Goal: Task Accomplishment & Management: Manage account settings

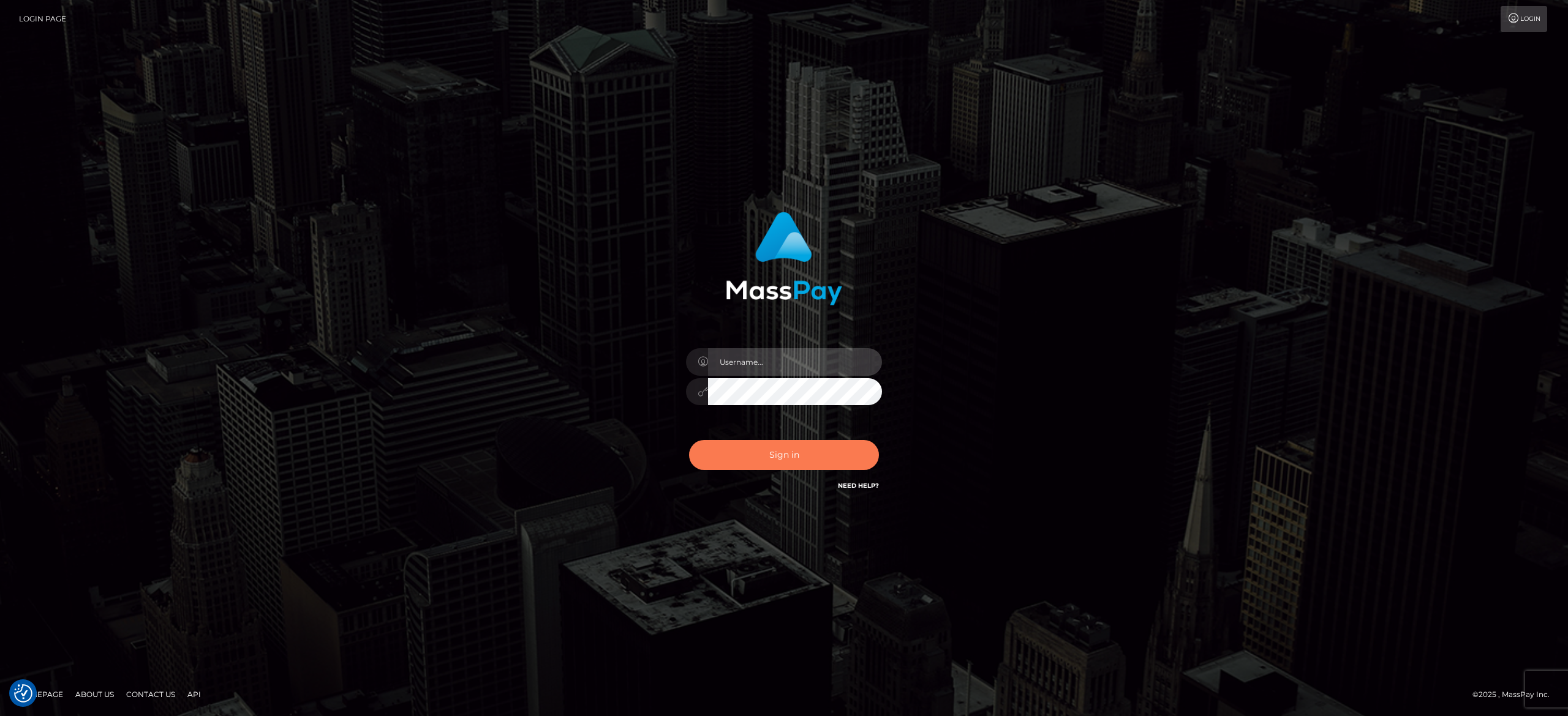
type input "alexandra.barbu"
click at [804, 452] on button "Sign in" at bounding box center [784, 454] width 190 height 30
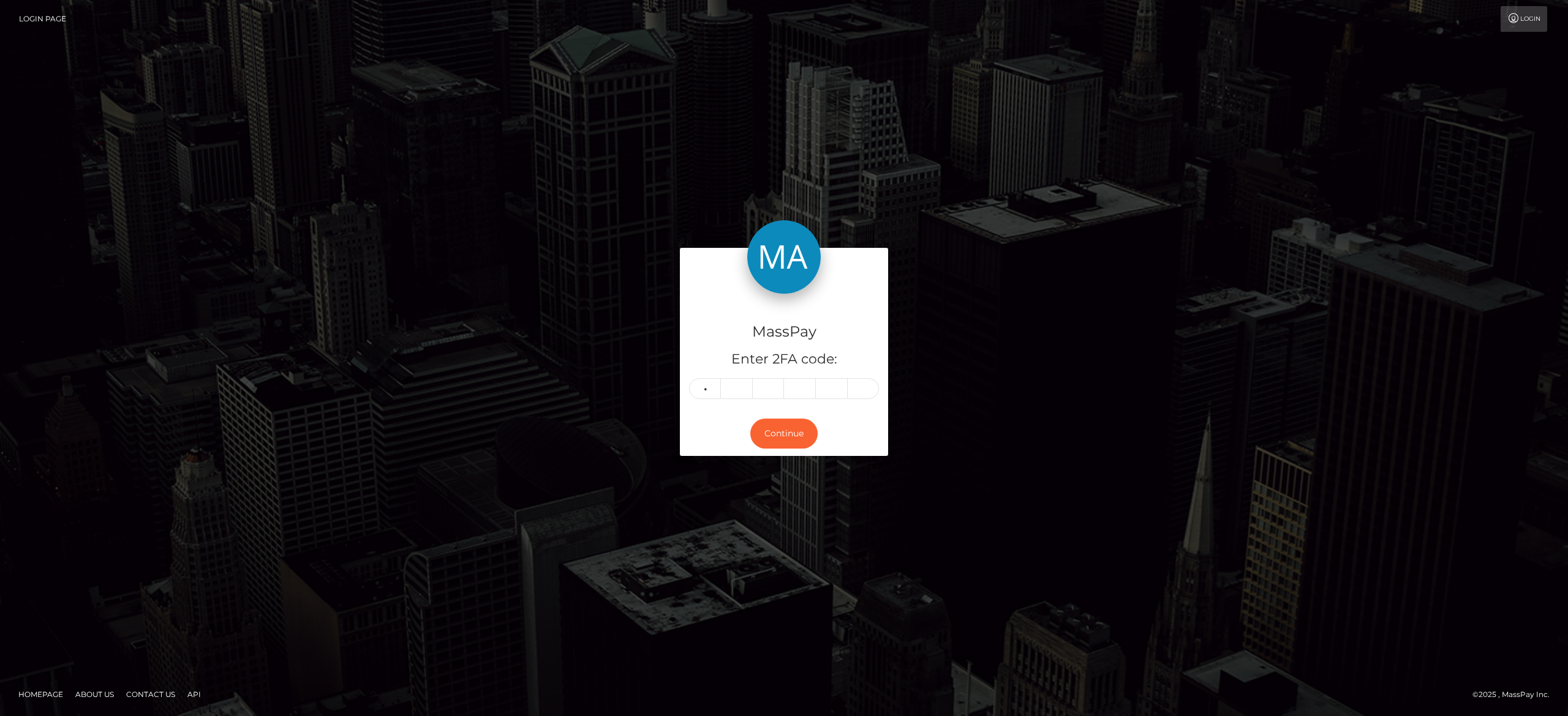
type input "1"
type input "8"
type input "0"
type input "2"
type input "7"
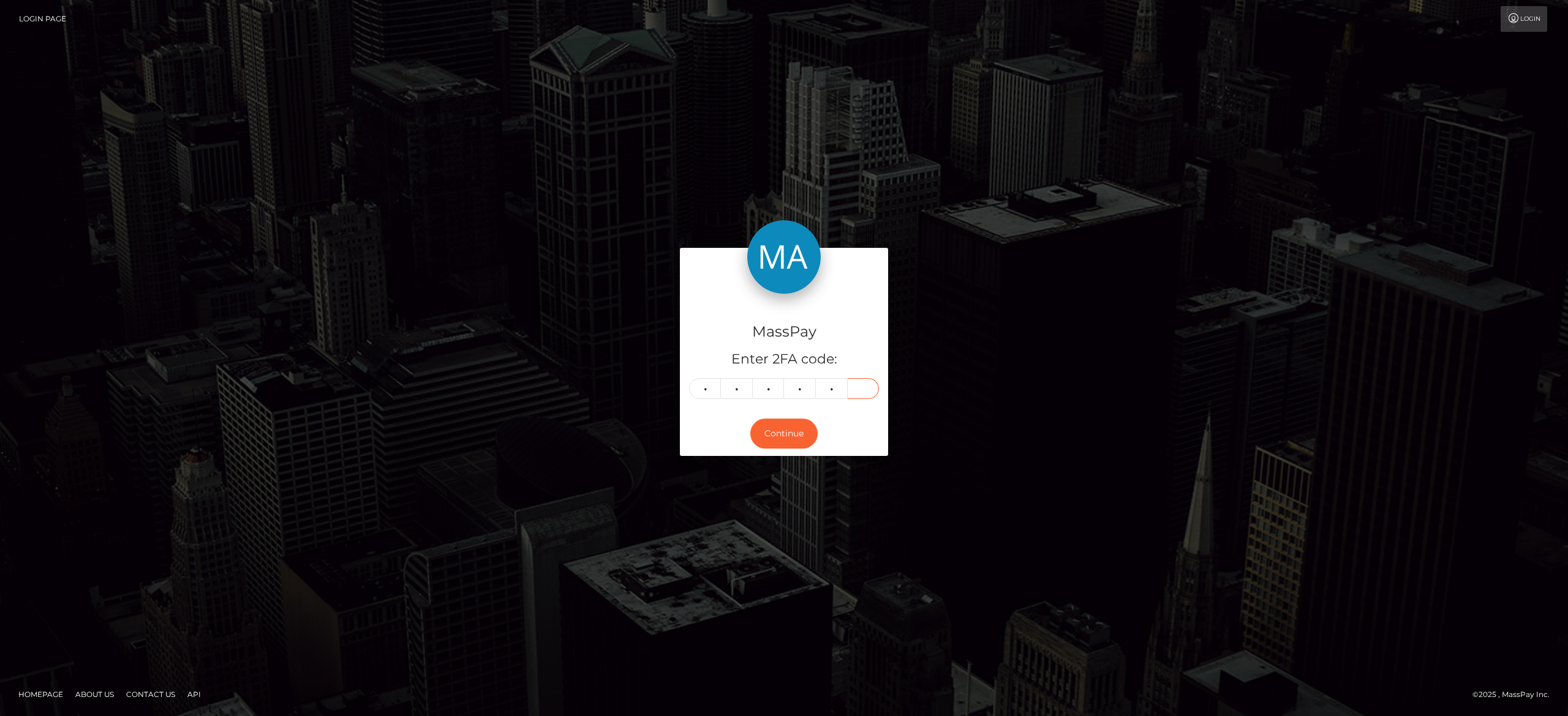
type input "0"
